Goal: Task Accomplishment & Management: Manage account settings

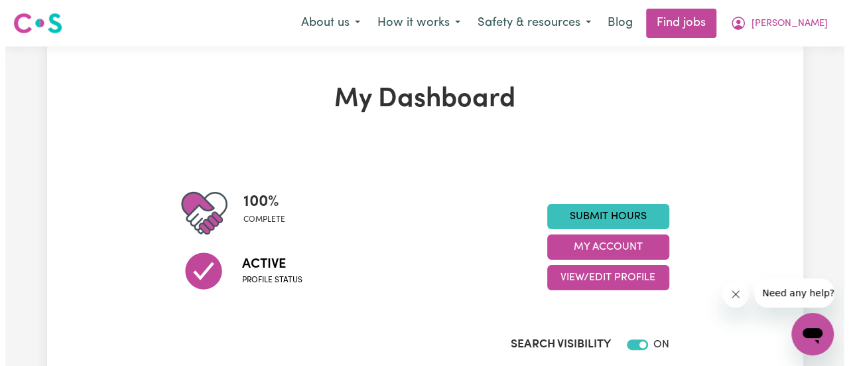
scroll to position [133, 0]
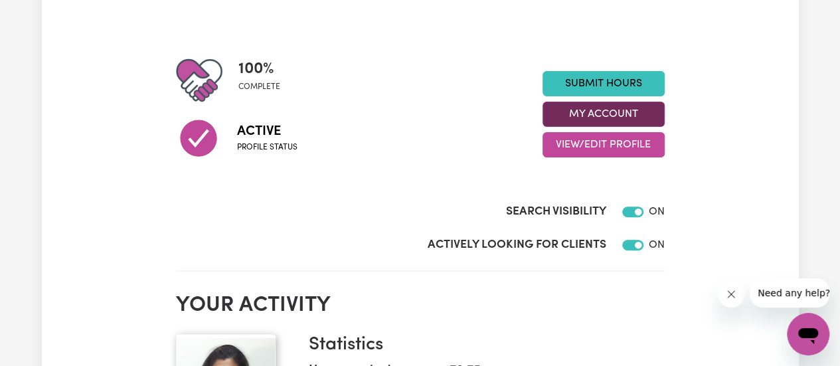
click at [619, 115] on button "My Account" at bounding box center [603, 114] width 122 height 25
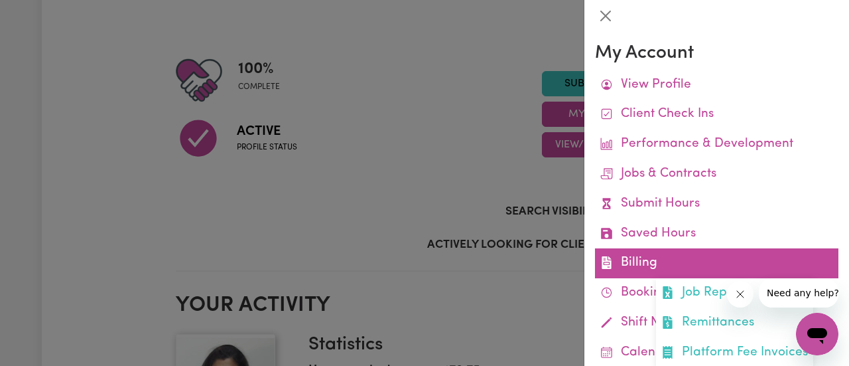
click at [644, 257] on link "Billing Job Reports Remittances Platform Fee Invoices" at bounding box center [717, 263] width 244 height 30
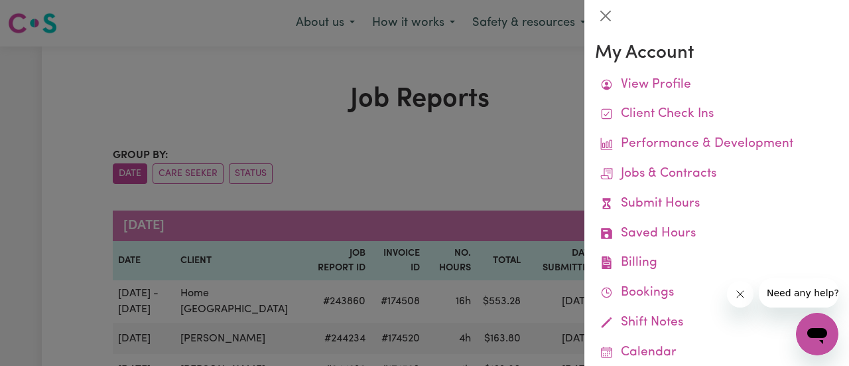
click at [542, 159] on div at bounding box center [424, 183] width 849 height 366
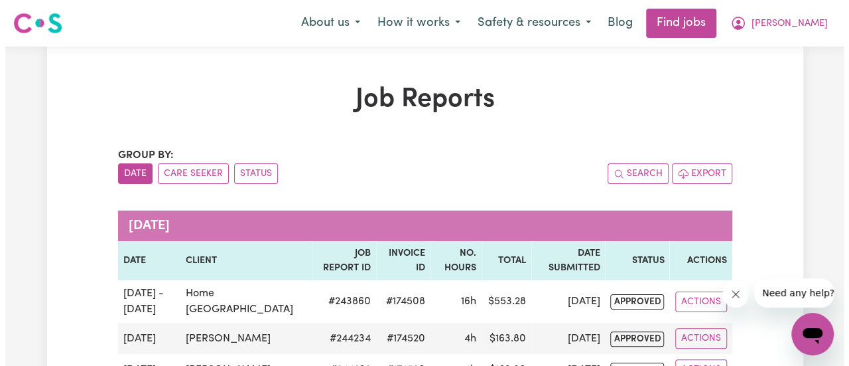
scroll to position [199, 0]
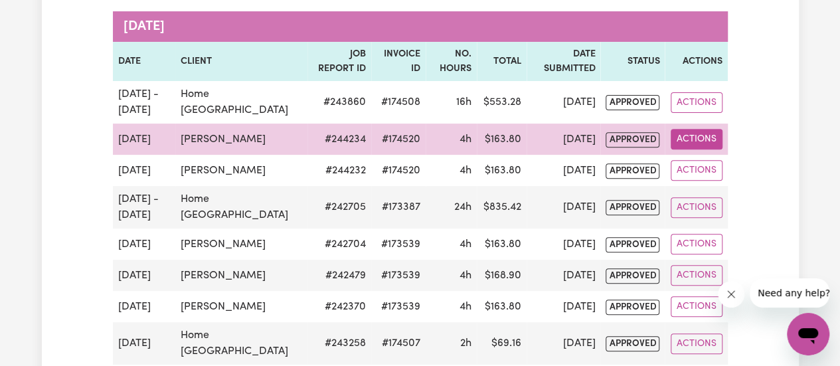
click at [686, 139] on button "Actions" at bounding box center [696, 139] width 52 height 21
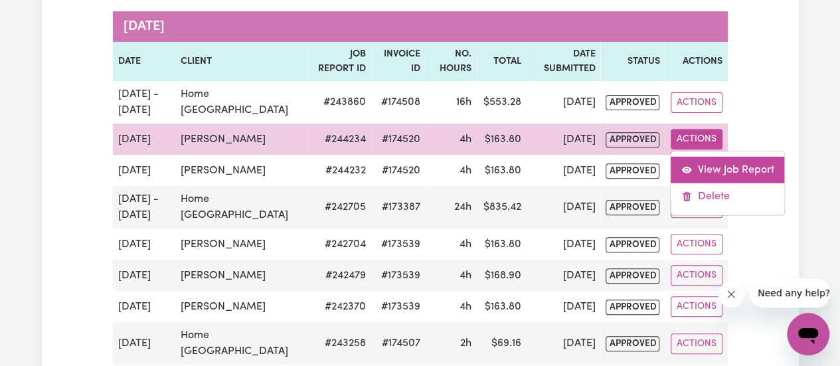
click at [707, 168] on link "View Job Report" at bounding box center [726, 170] width 113 height 27
select select "pm"
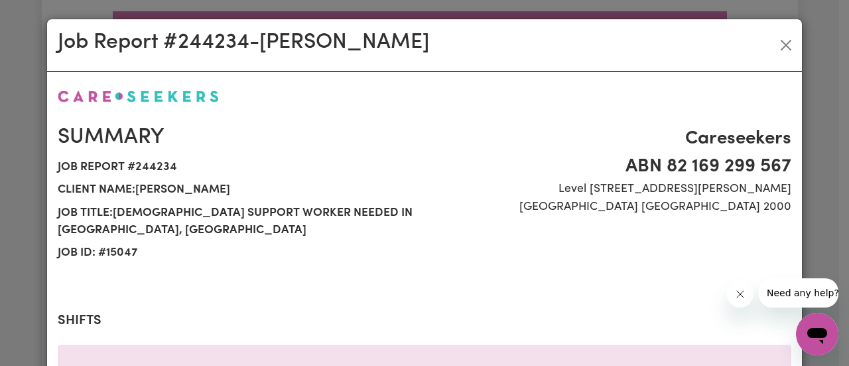
select select "45-Weekday"
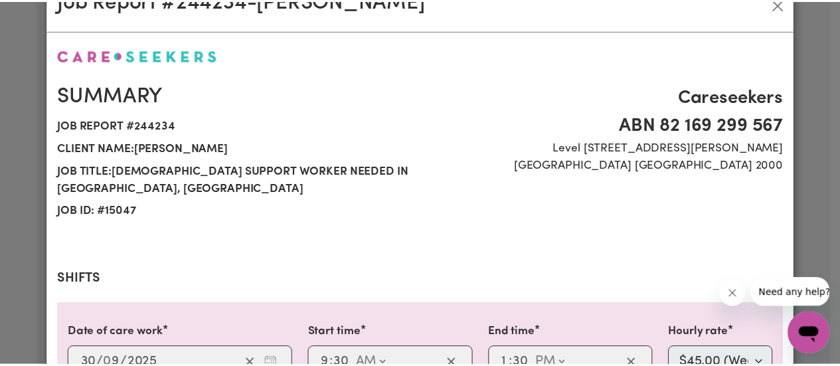
scroll to position [0, 0]
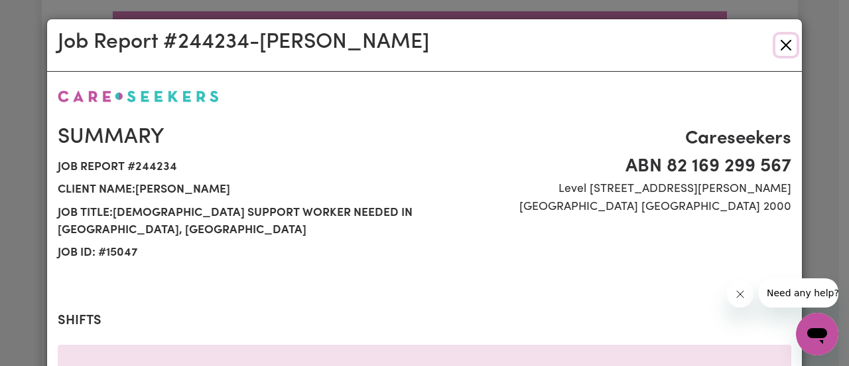
click at [786, 44] on button "Close" at bounding box center [786, 45] width 21 height 21
